Goal: Task Accomplishment & Management: Manage account settings

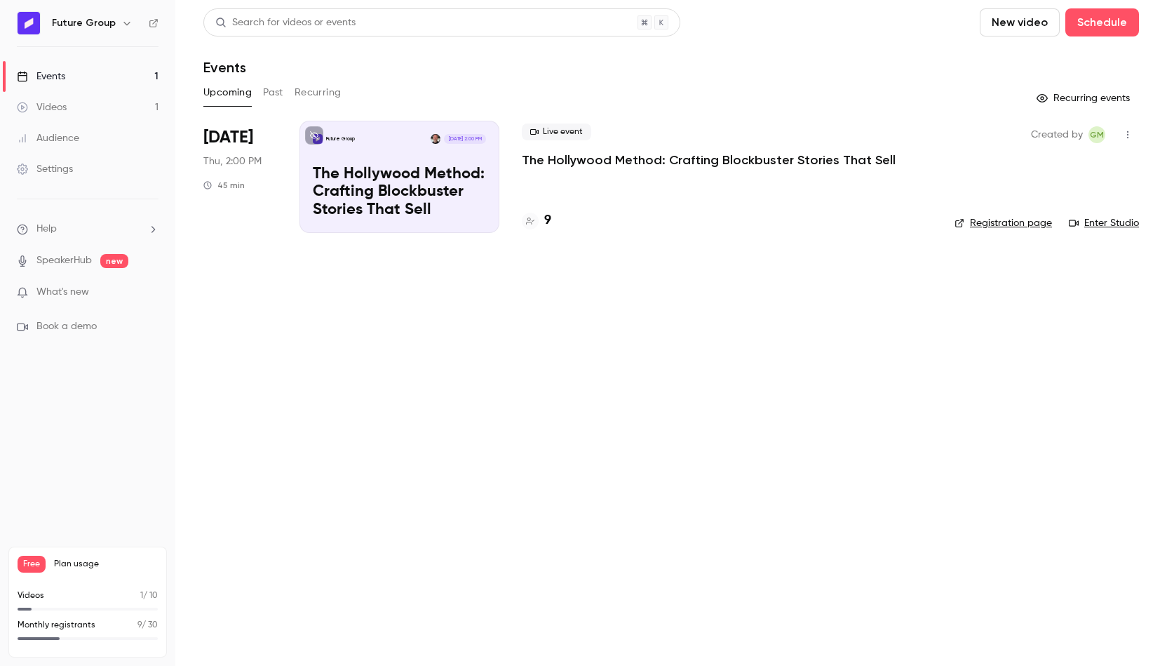
click at [615, 154] on p "The Hollywood Method: Crafting Blockbuster Stories That Sell" at bounding box center [709, 160] width 374 height 17
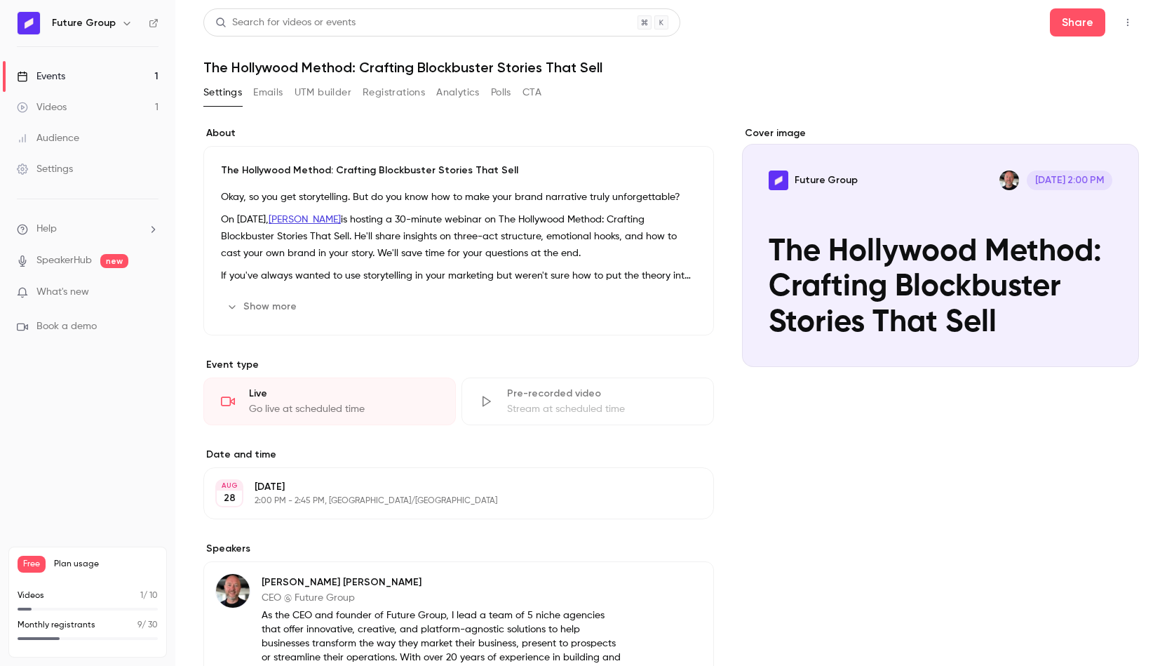
click at [409, 93] on button "Registrations" at bounding box center [394, 92] width 62 height 22
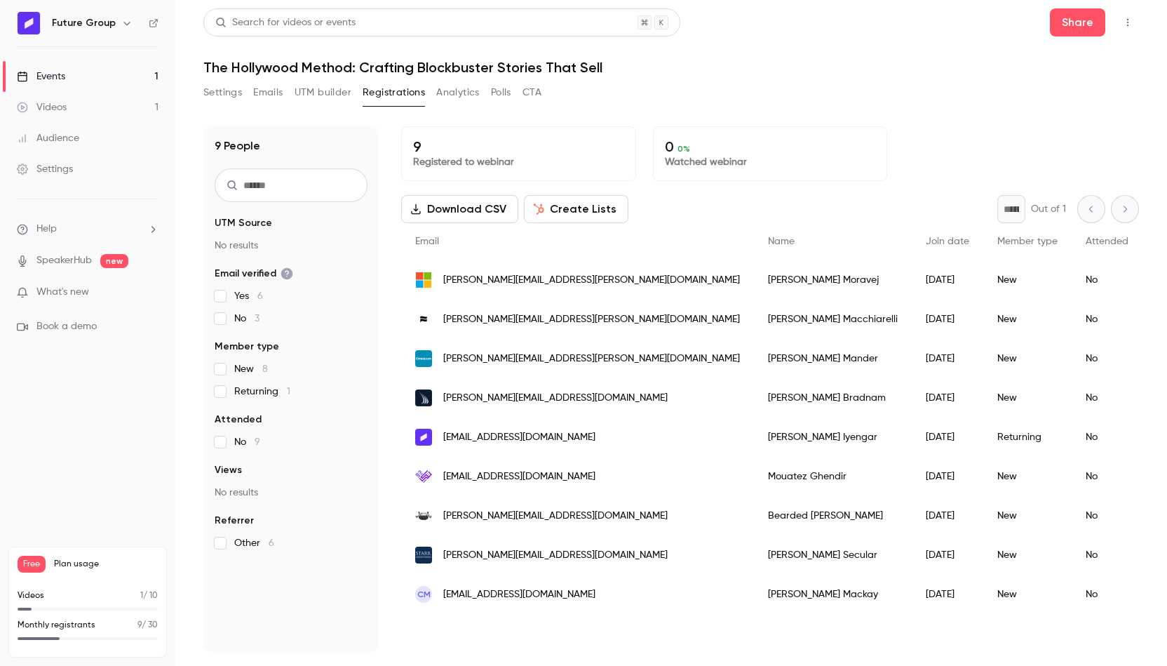
click at [234, 86] on button "Settings" at bounding box center [222, 92] width 39 height 22
